Goal: Complete application form

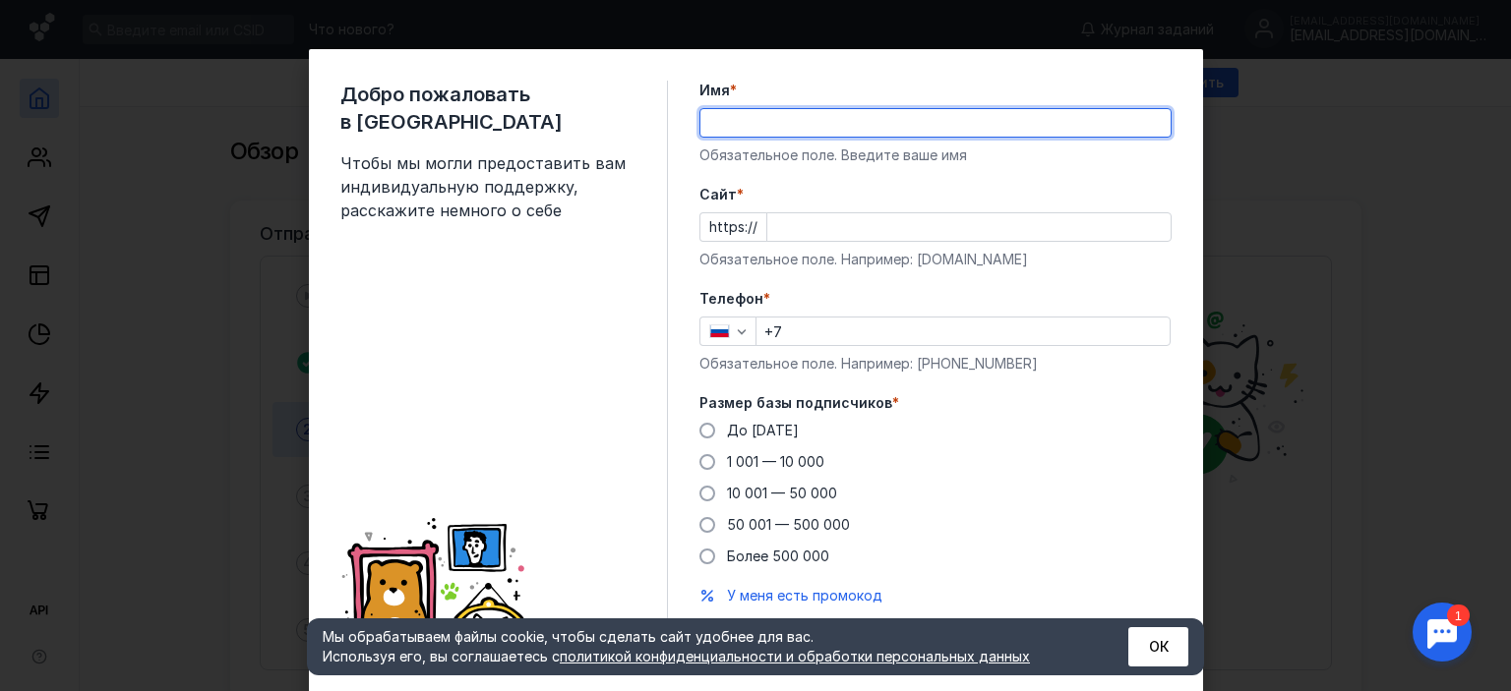
click at [827, 135] on input "Имя *" at bounding box center [935, 123] width 470 height 28
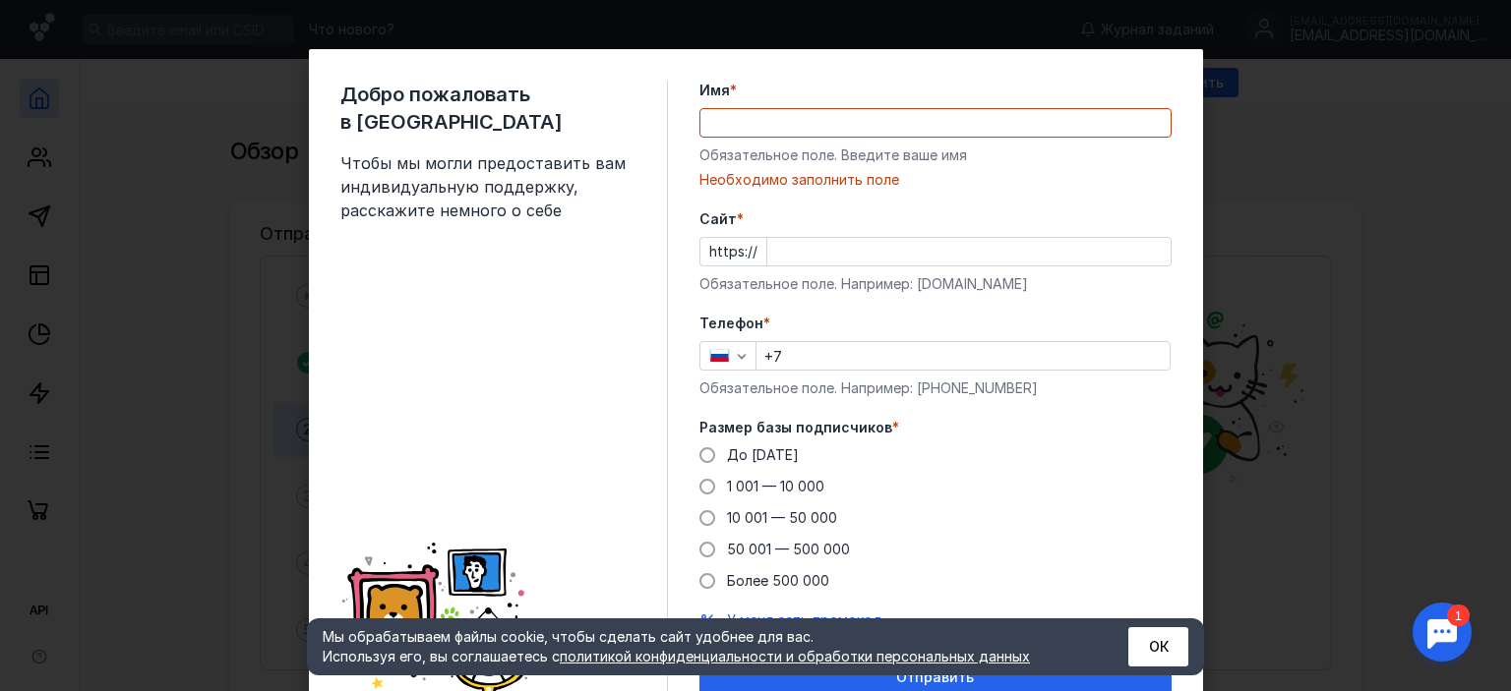
click at [739, 163] on div "Обязательное поле. Введите ваше имя" at bounding box center [935, 156] width 472 height 20
click at [755, 132] on input "Имя *" at bounding box center [935, 123] width 470 height 28
click at [1153, 654] on button "ОК" at bounding box center [1158, 646] width 60 height 39
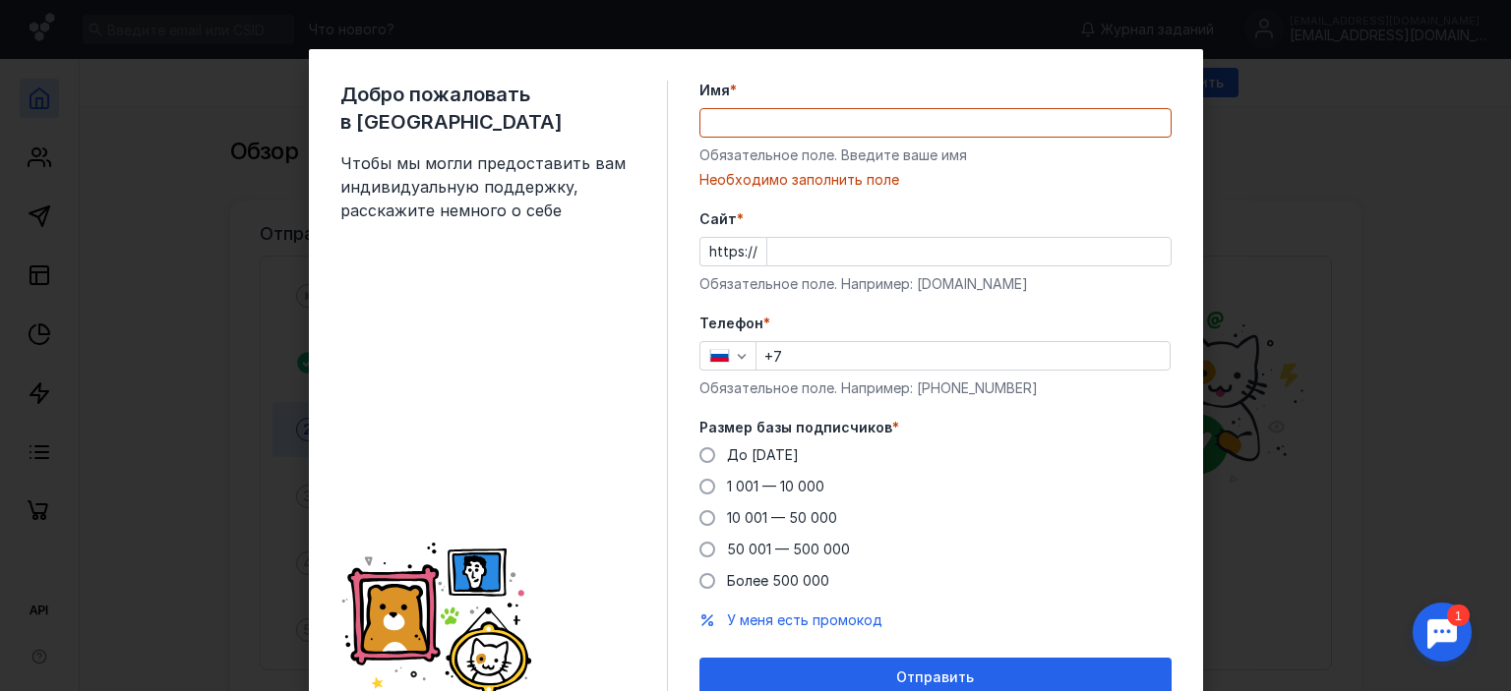
click at [854, 138] on div "Имя * Обязательное поле. Введите ваше имя [PERSON_NAME] заполнить поле" at bounding box center [935, 135] width 472 height 109
click at [854, 129] on input "Имя *" at bounding box center [935, 123] width 470 height 28
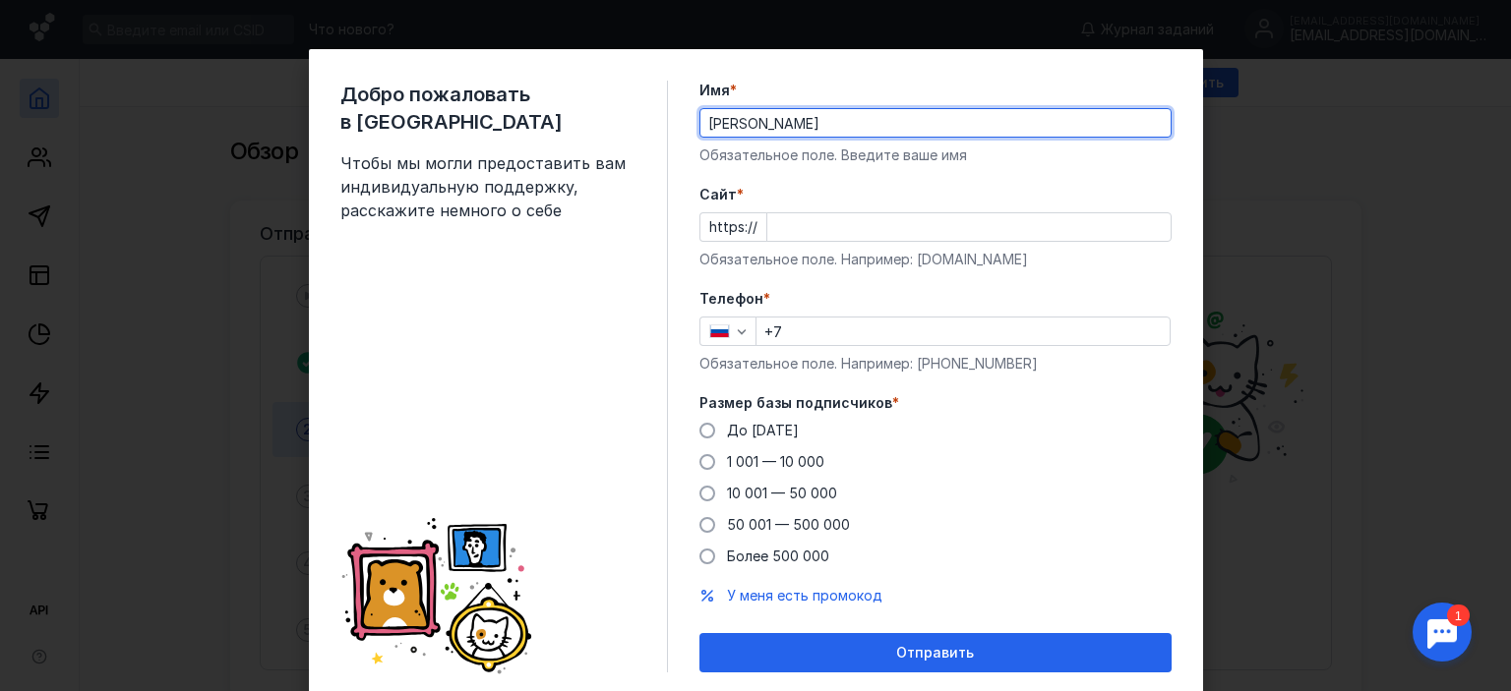
type input "[PERSON_NAME]"
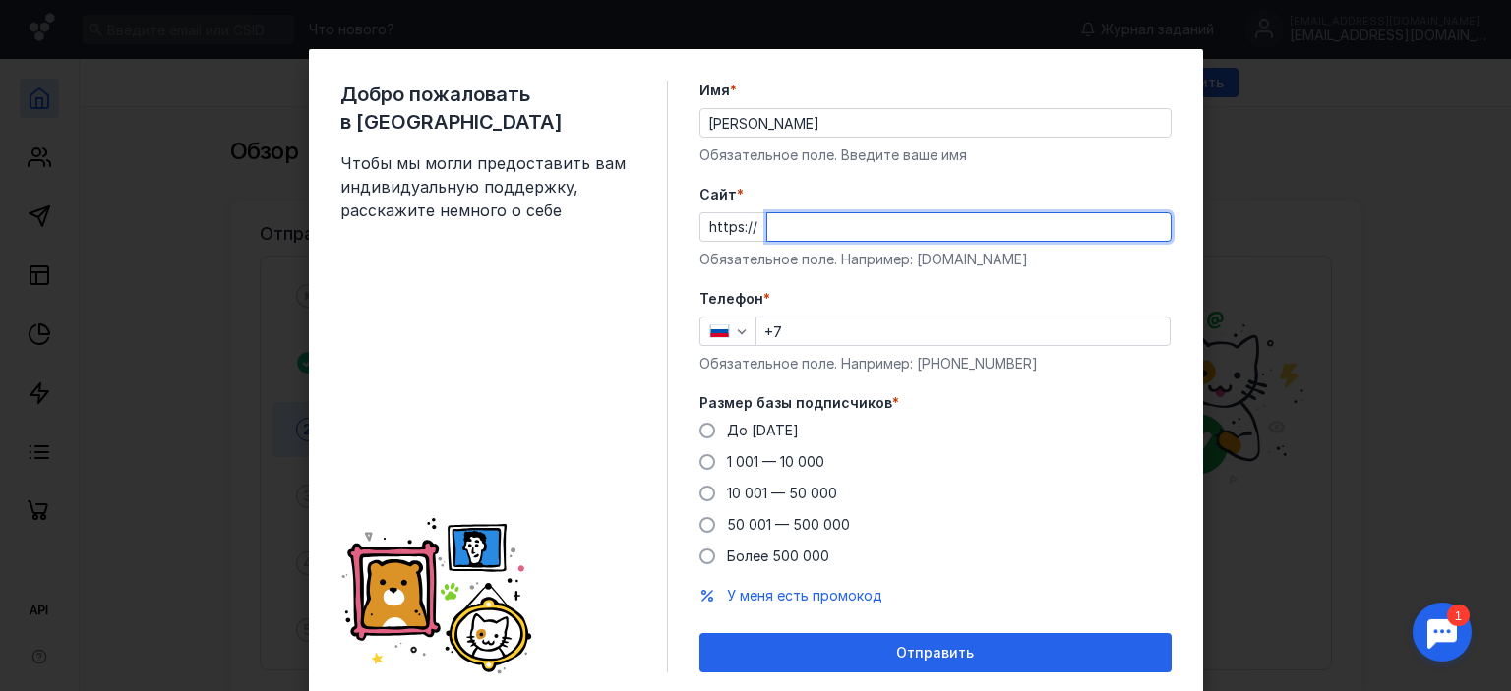
click at [811, 230] on input "Cайт *" at bounding box center [968, 227] width 403 height 28
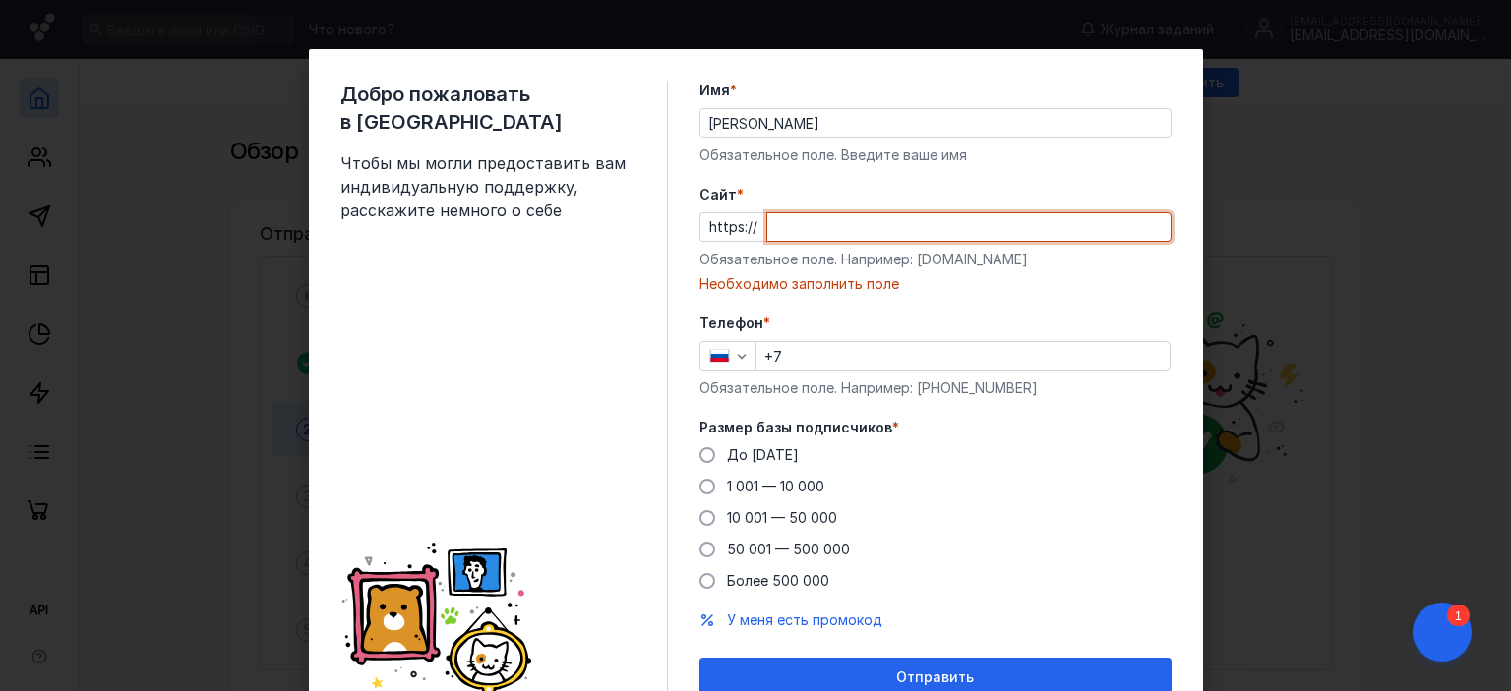
paste input "[DOMAIN_NAME][URL]"
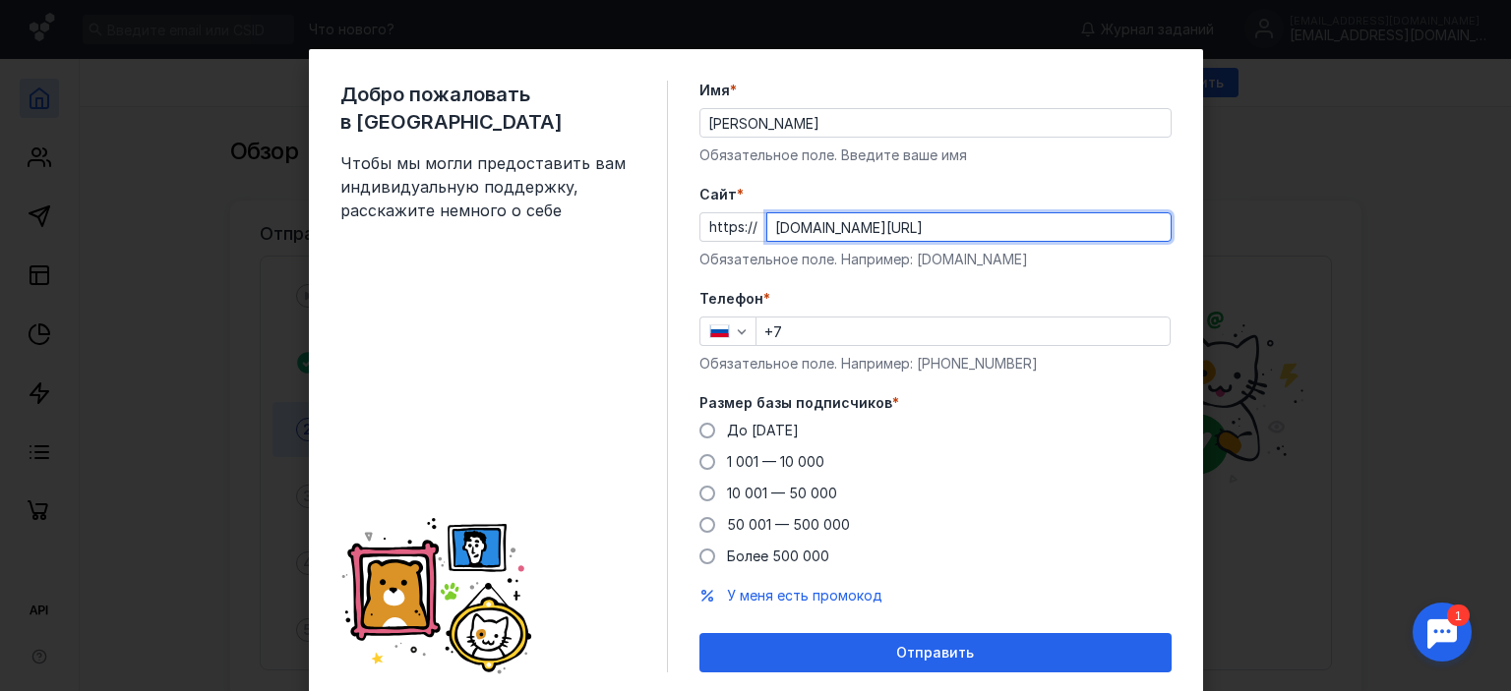
type input "[DOMAIN_NAME][URL]"
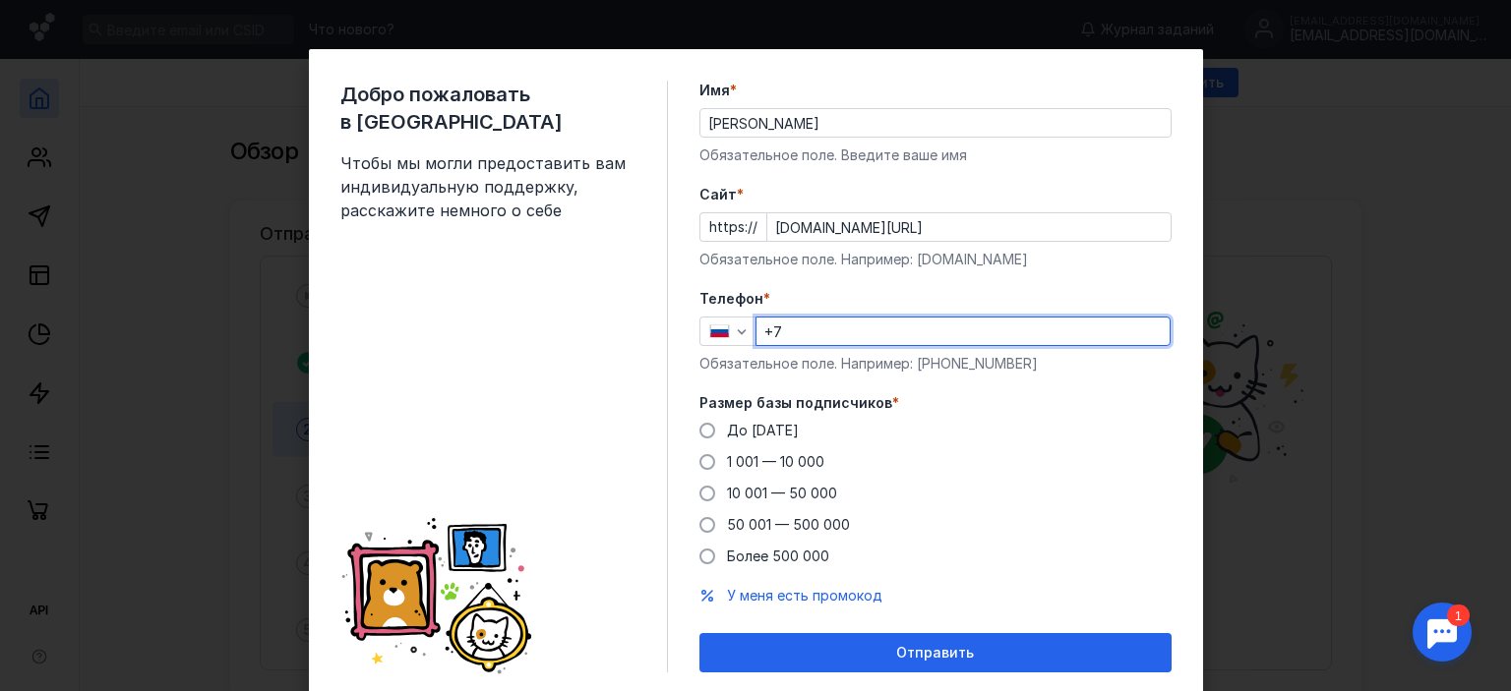
click at [829, 338] on input "+7" at bounding box center [962, 332] width 413 height 28
type input "[PHONE_NUMBER]"
click at [998, 391] on form "Имя * [PERSON_NAME] Обязательное поле. Введите ваше имя [PERSON_NAME] * https:/…" at bounding box center [935, 377] width 472 height 592
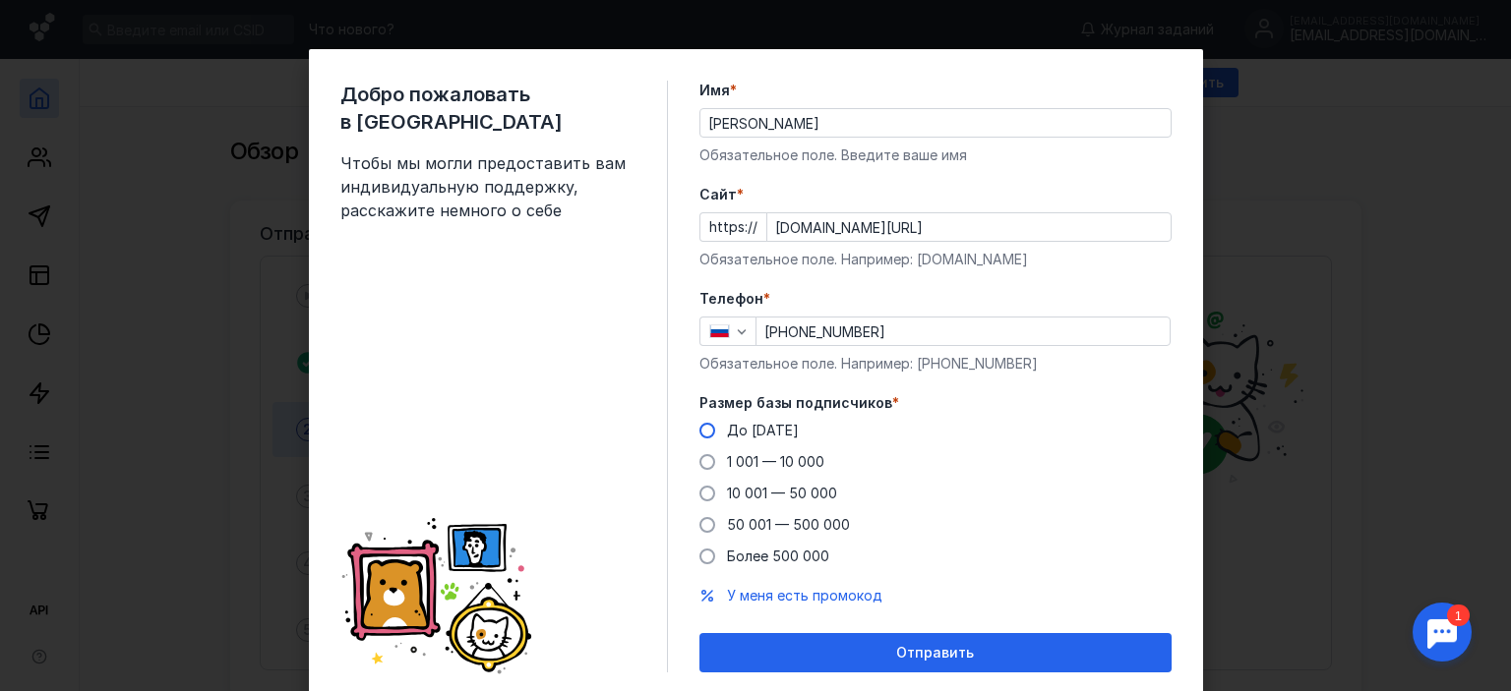
click at [699, 425] on label "До [DATE]" at bounding box center [748, 431] width 99 height 20
click at [0, 0] on input "До [DATE]" at bounding box center [0, 0] width 0 height 0
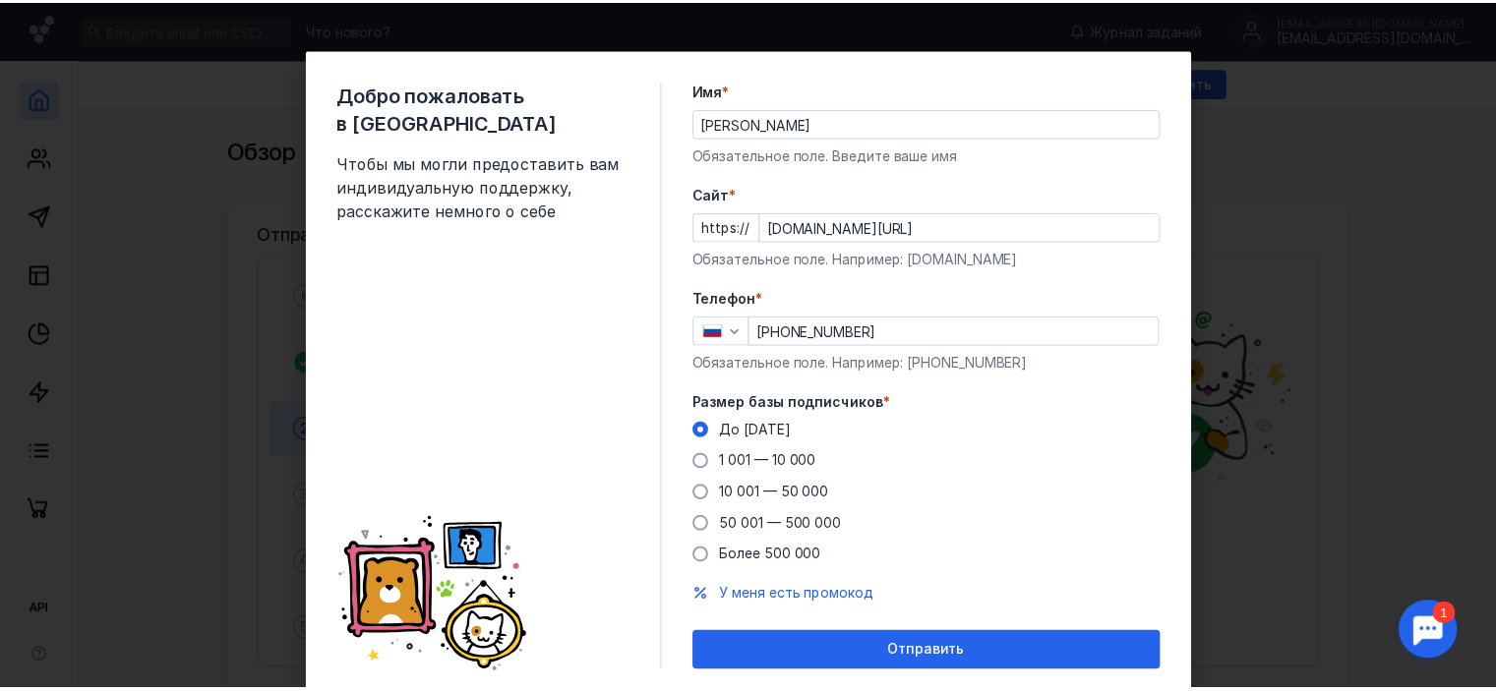
scroll to position [62, 0]
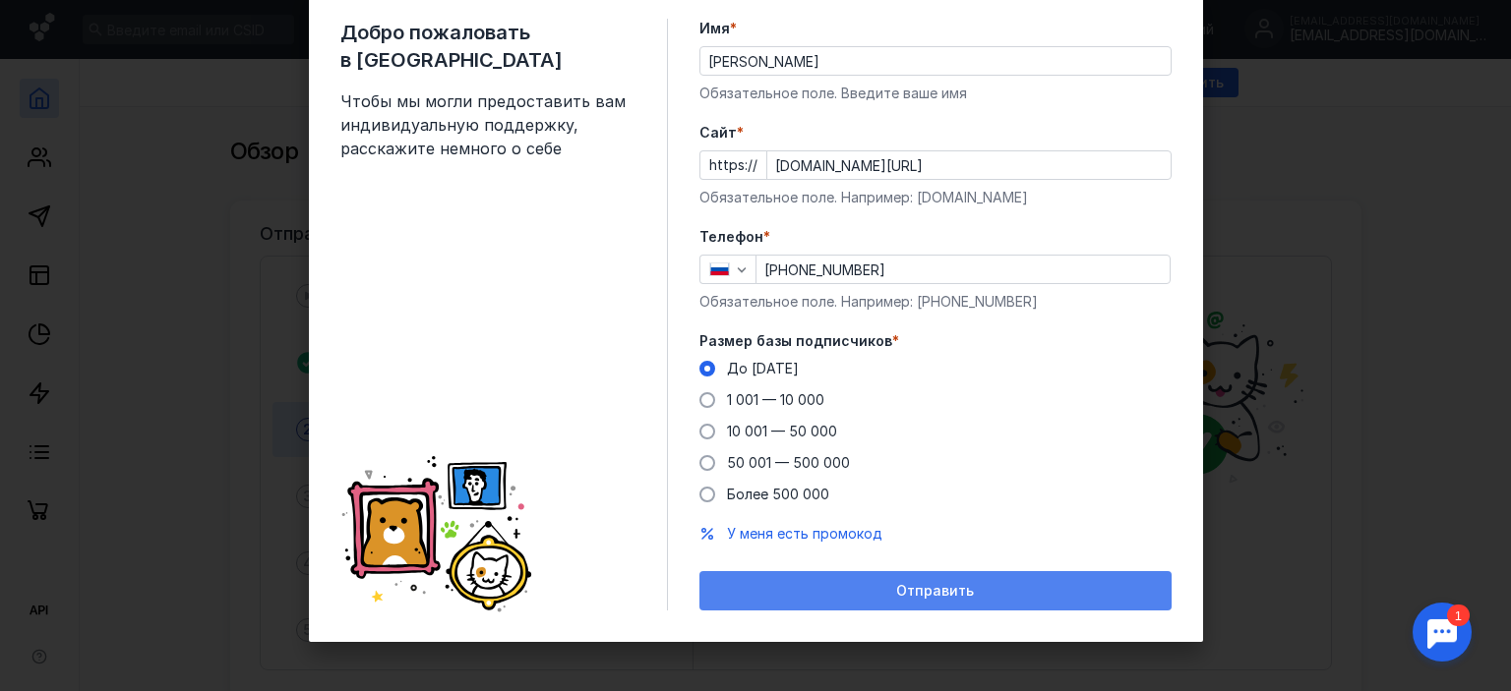
click at [948, 590] on span "Отправить" at bounding box center [935, 591] width 78 height 17
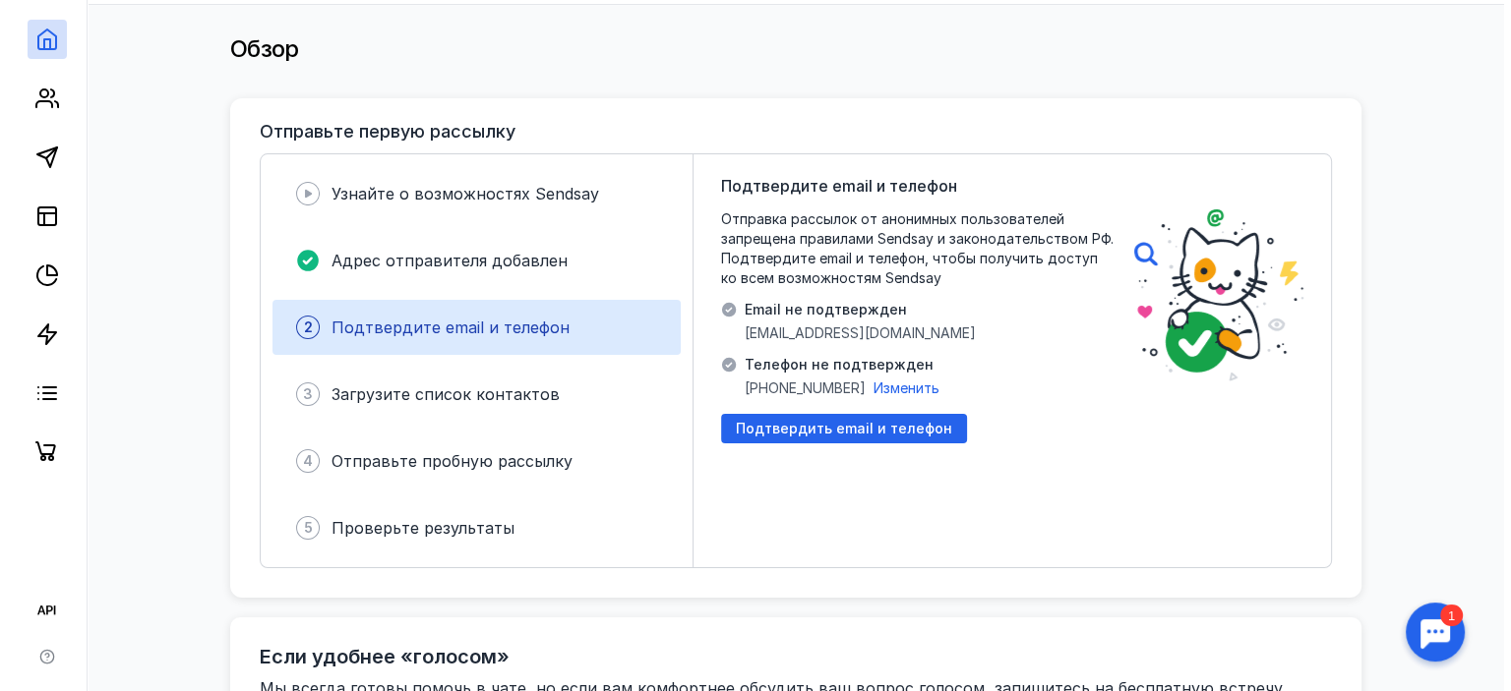
scroll to position [98, 0]
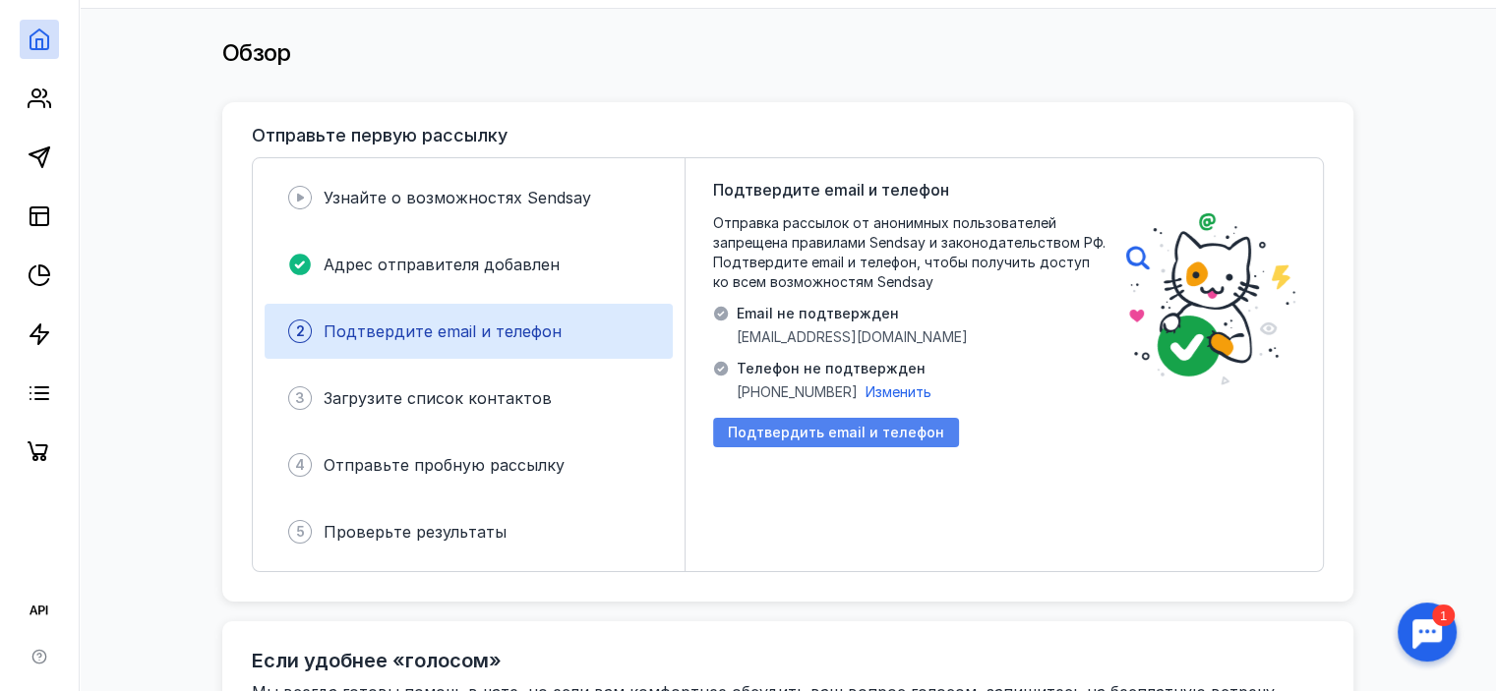
click at [906, 435] on span "Подтвердить email и телефон" at bounding box center [836, 433] width 216 height 17
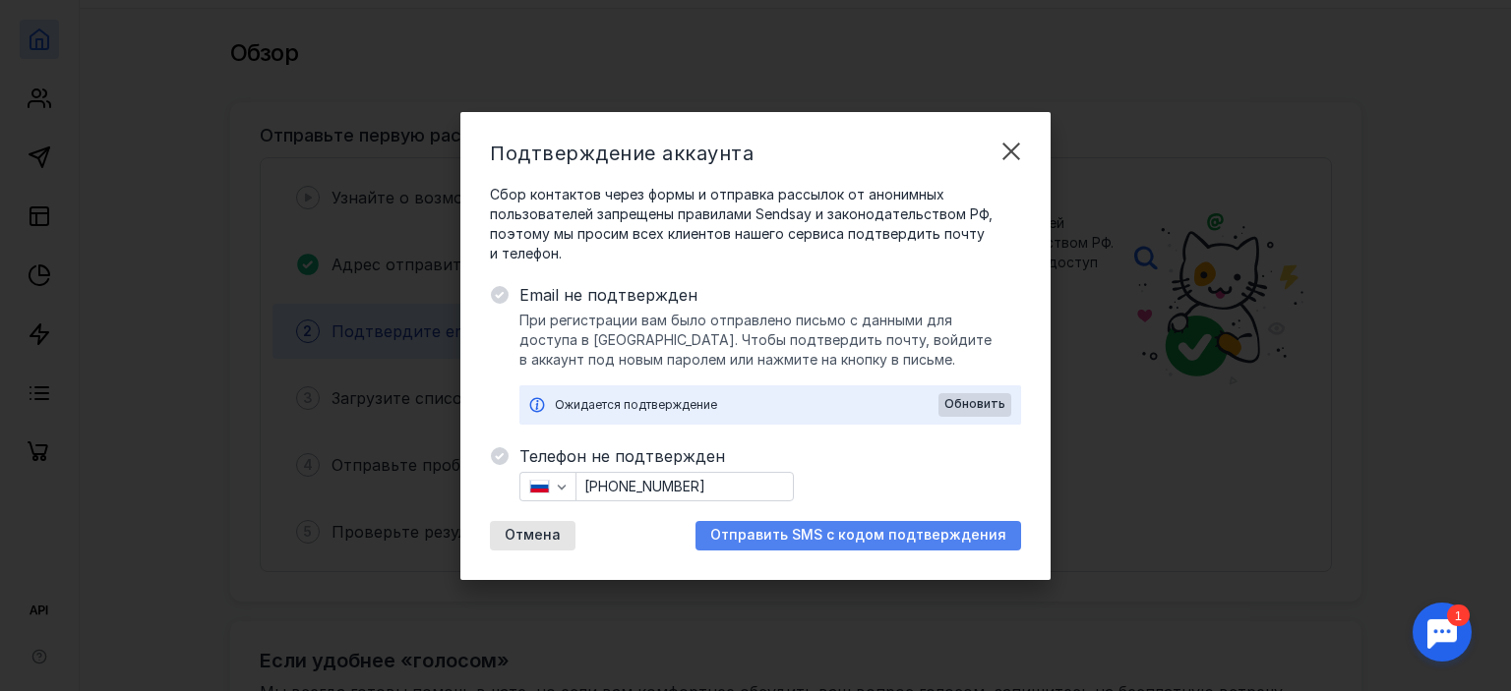
click at [907, 541] on span "Отправить SMS с кодом подтверждения" at bounding box center [858, 535] width 296 height 17
